Goal: Transaction & Acquisition: Purchase product/service

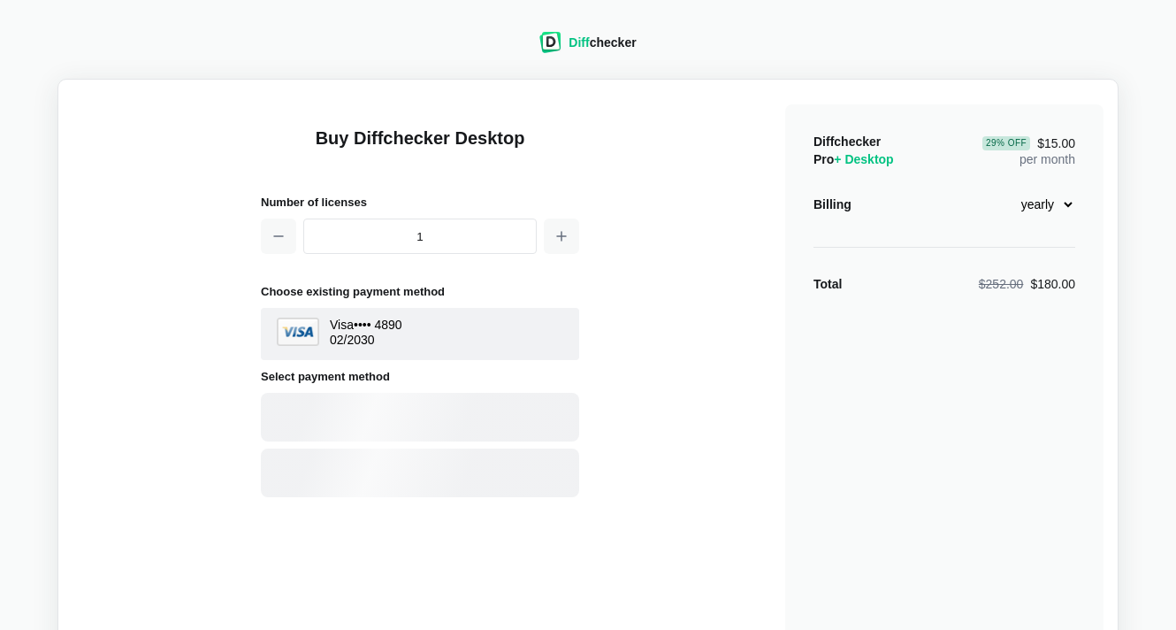
select select "desktop-yearly-180"
click at [456, 405] on div "Card" at bounding box center [420, 417] width 318 height 49
select select "[GEOGRAPHIC_DATA]"
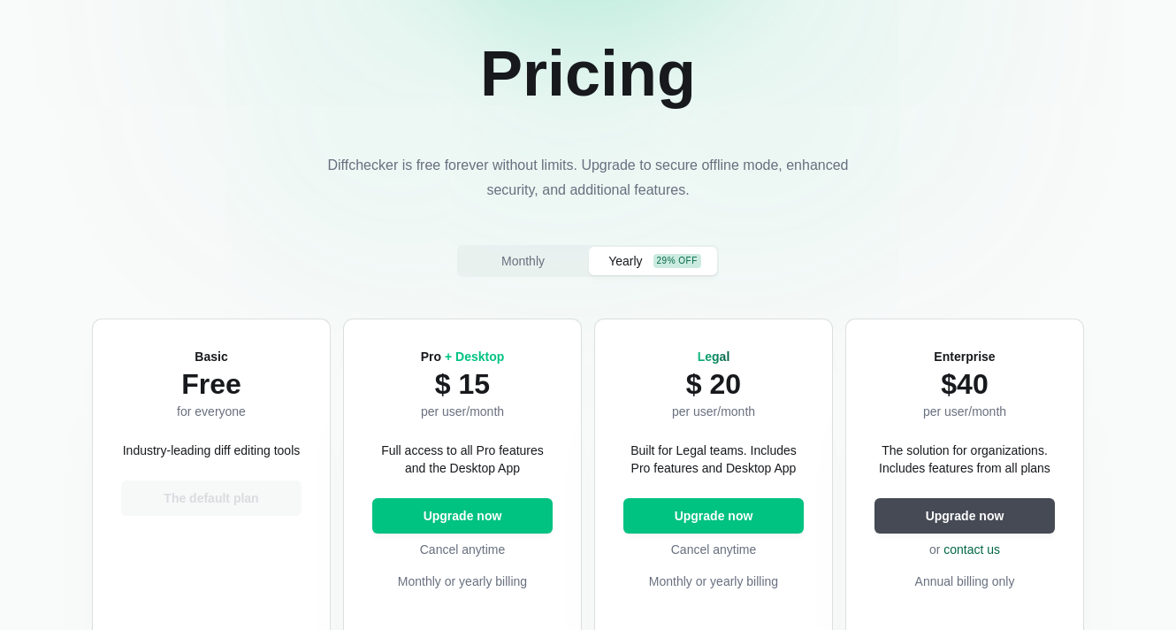
scroll to position [123, 0]
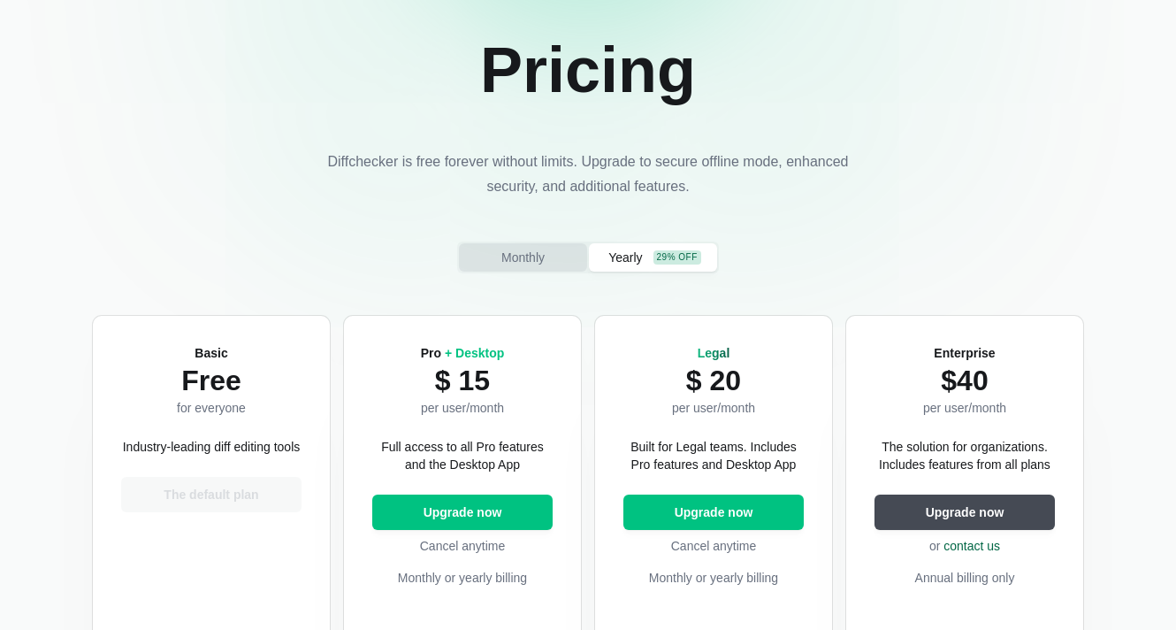
click at [515, 259] on span "Monthly" at bounding box center [523, 257] width 50 height 18
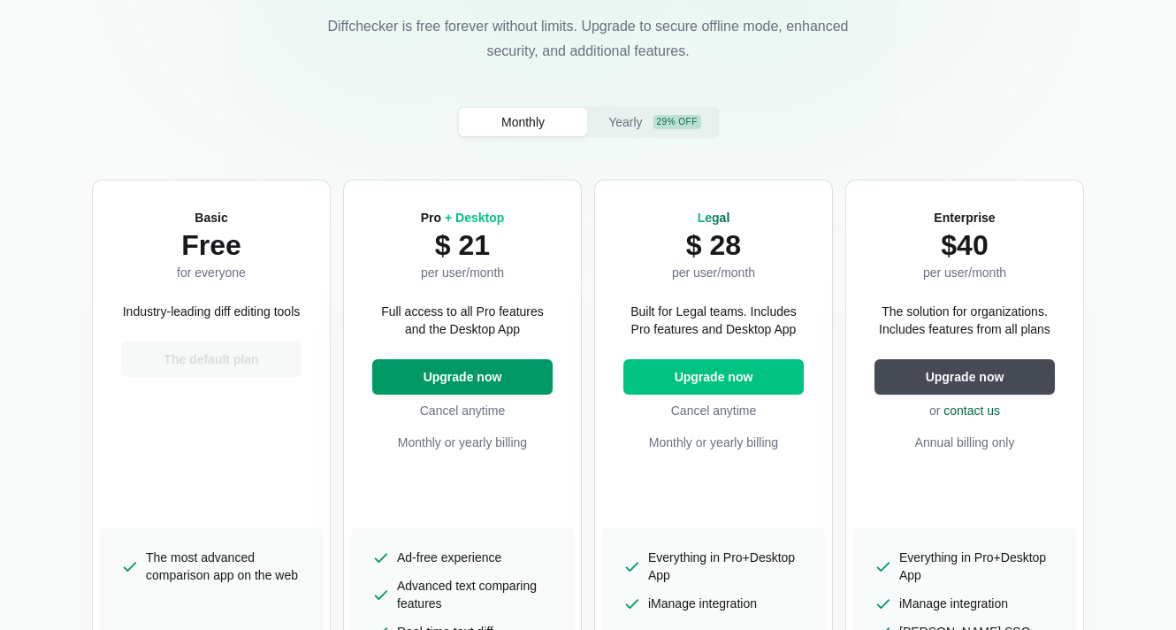
scroll to position [263, 0]
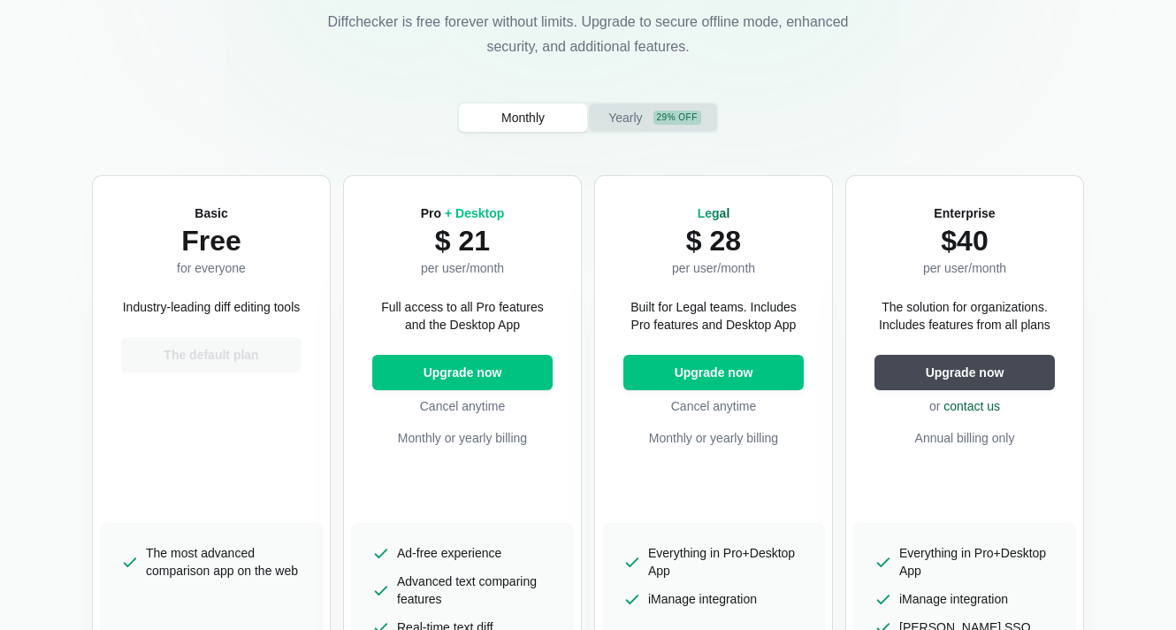
click at [624, 122] on span "Yearly" at bounding box center [625, 118] width 41 height 18
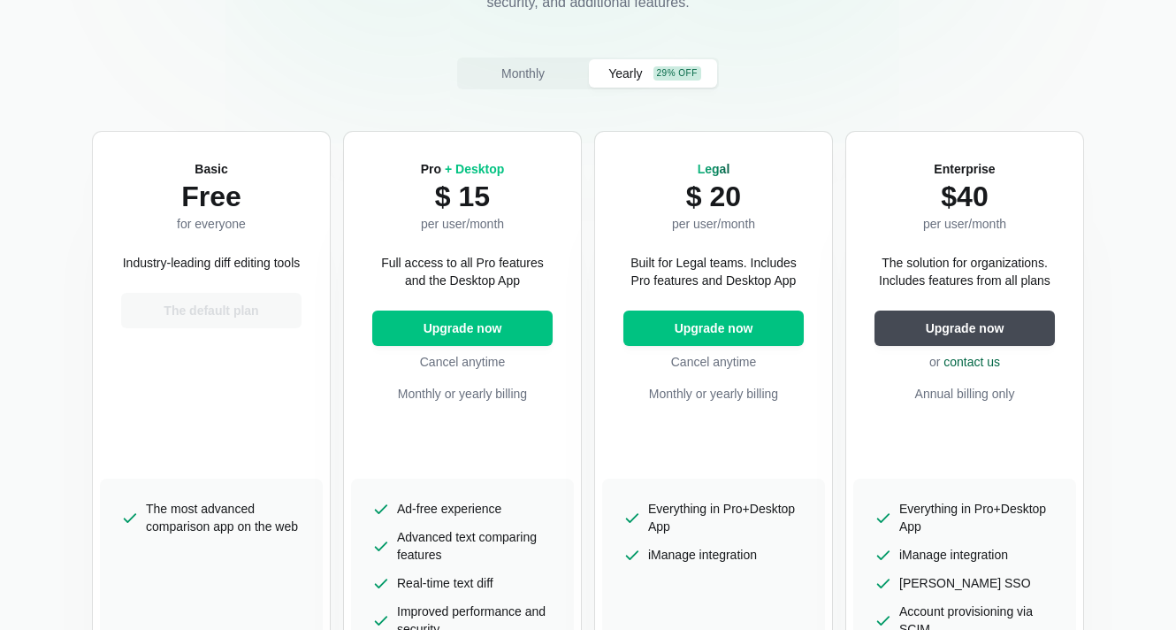
scroll to position [268, 0]
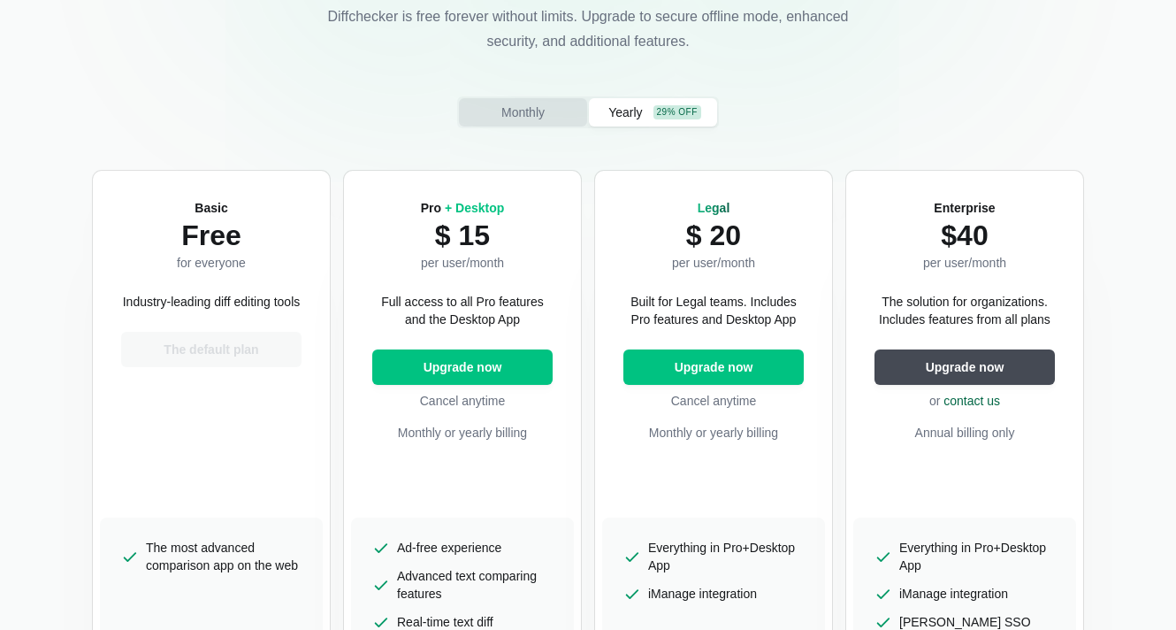
click at [521, 115] on span "Monthly" at bounding box center [523, 112] width 50 height 18
click at [655, 112] on div "29% off" at bounding box center [677, 112] width 48 height 14
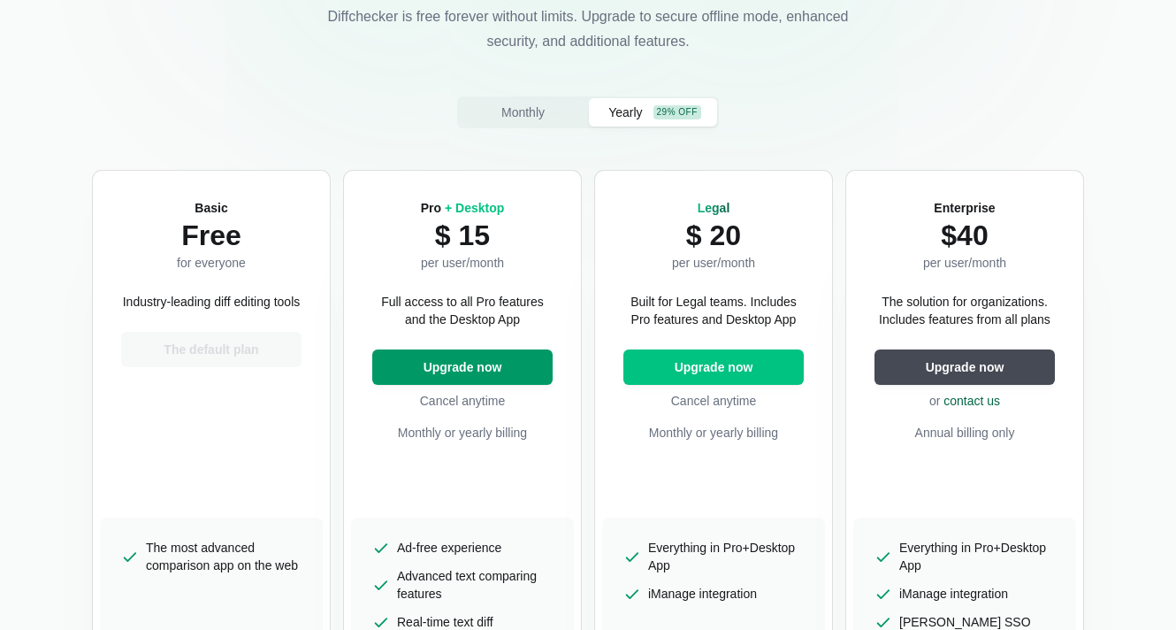
click at [477, 368] on span "Upgrade now" at bounding box center [463, 367] width 86 height 18
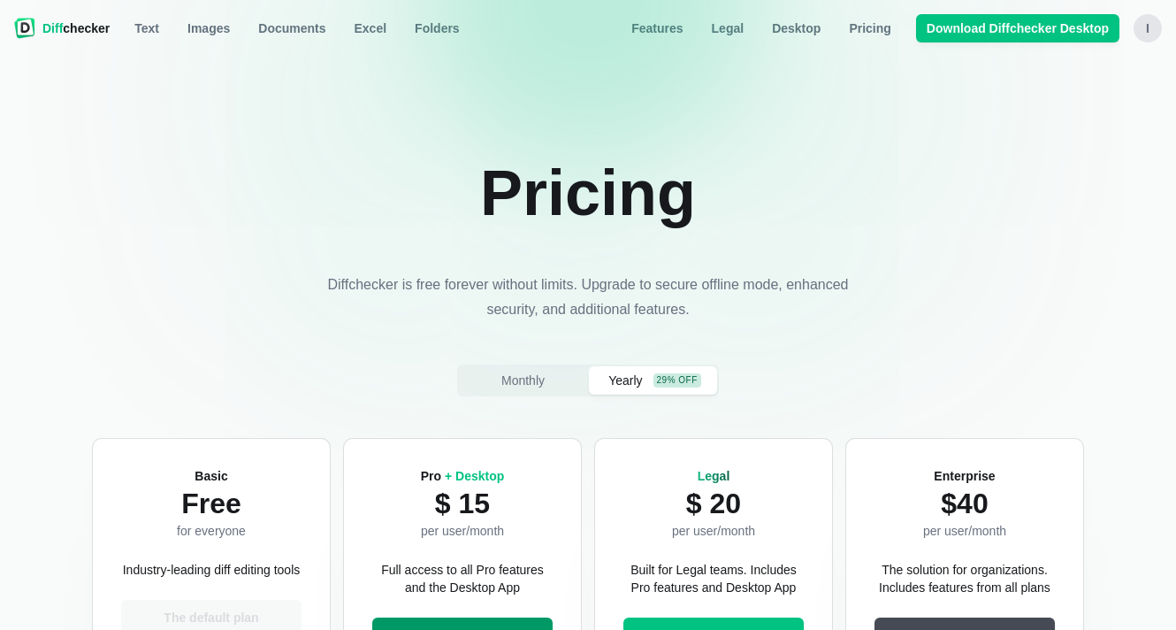
select select "desktop-yearly-180"
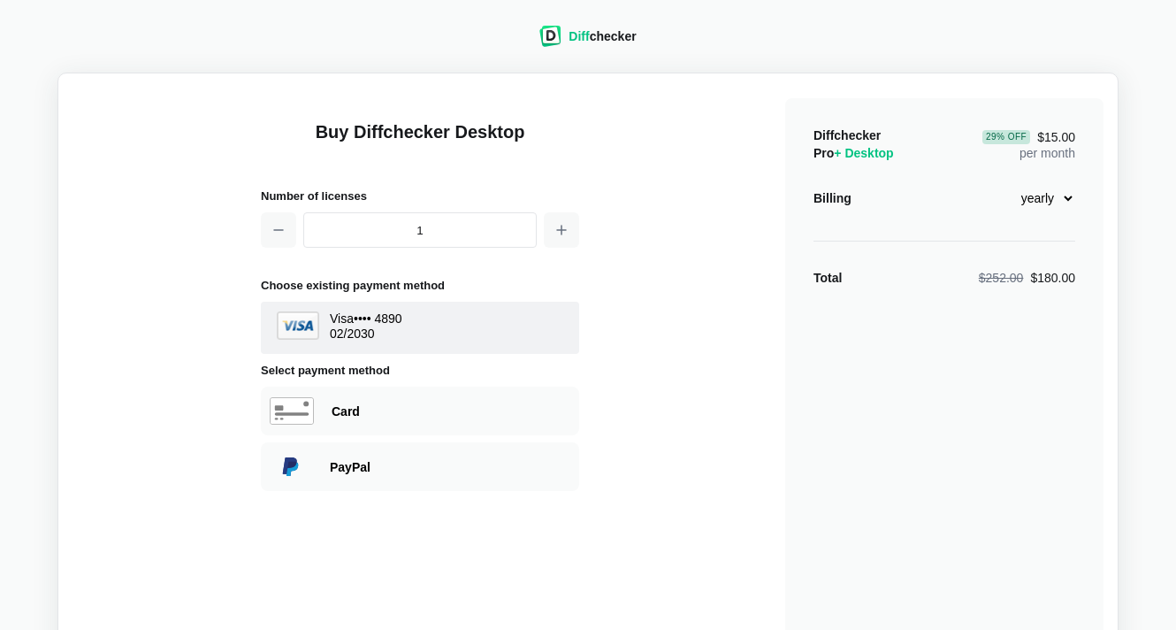
scroll to position [13, 0]
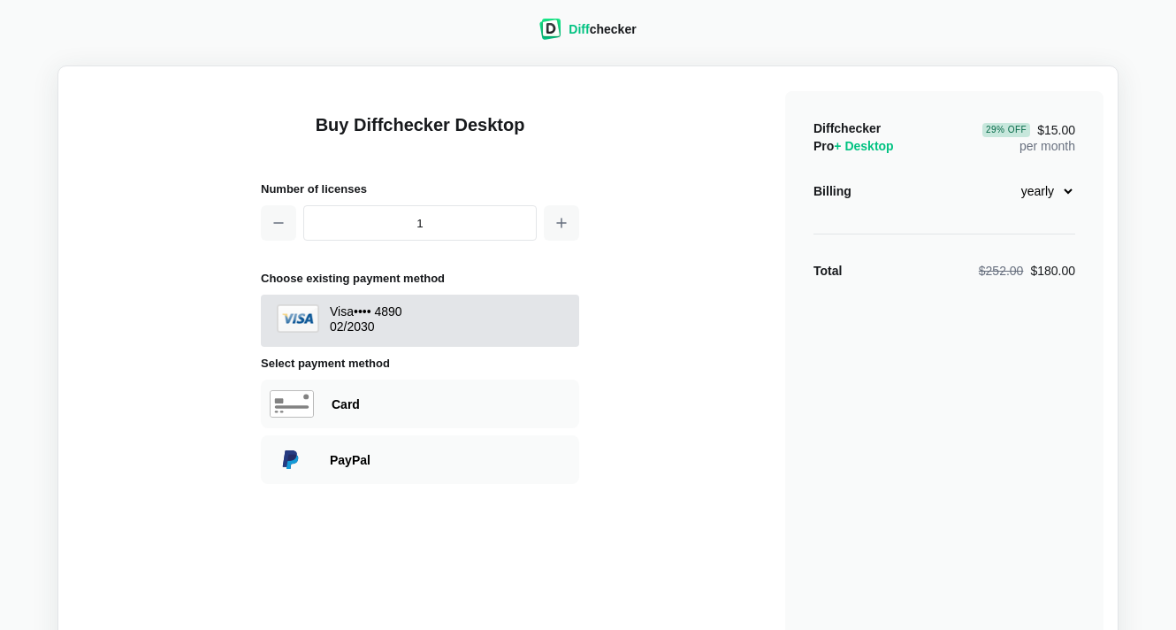
click at [415, 307] on span "Visa •••• 4890 02 / 2030" at bounding box center [420, 321] width 294 height 34
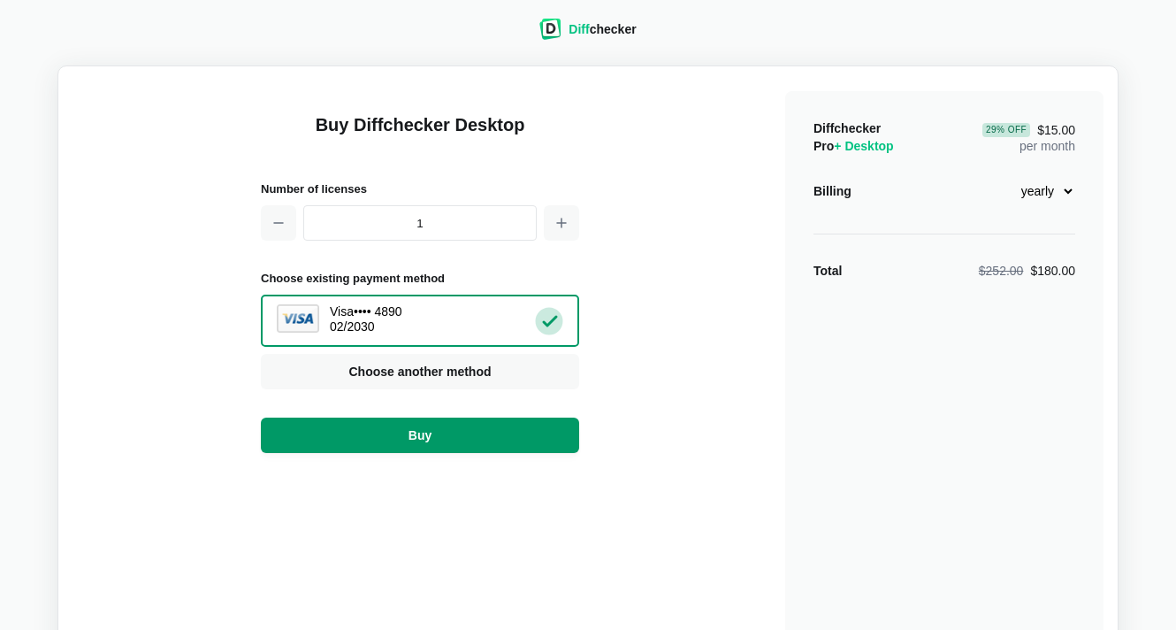
click at [398, 443] on button "Buy" at bounding box center [420, 434] width 318 height 35
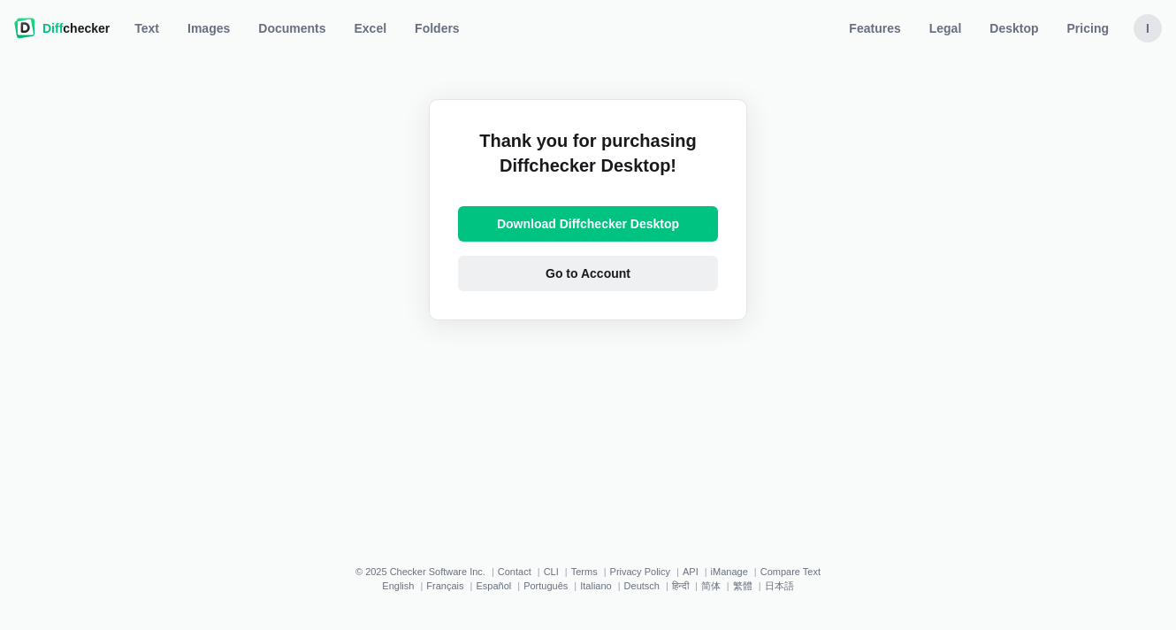
click at [611, 277] on span "Go to Account" at bounding box center [588, 273] width 92 height 18
